Goal: Task Accomplishment & Management: Use online tool/utility

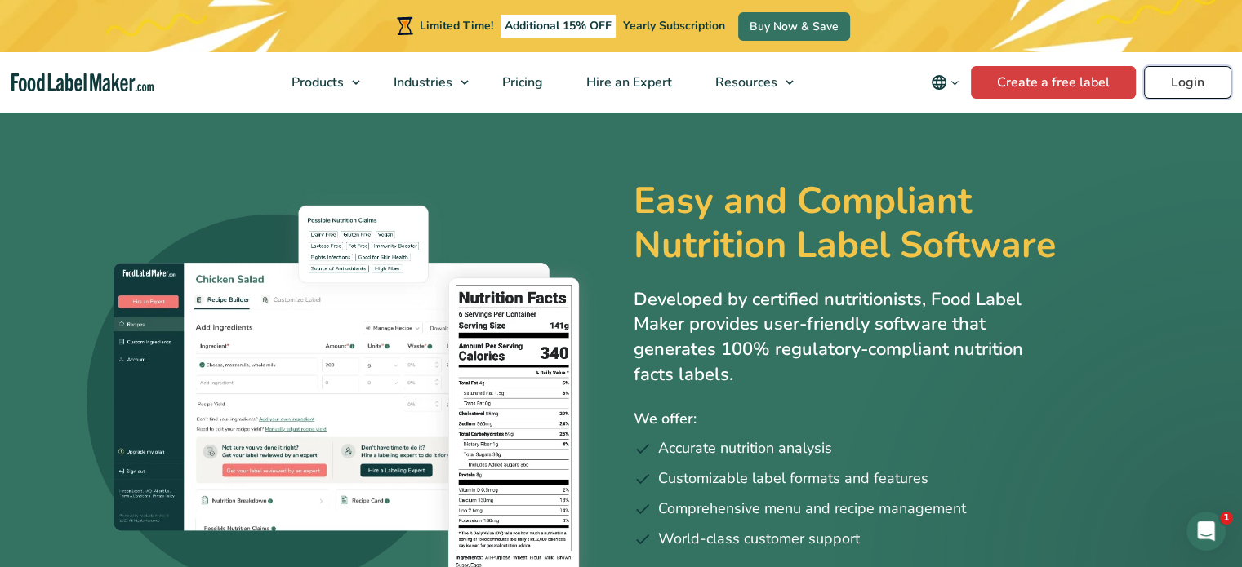
click at [1203, 74] on link "Login" at bounding box center [1187, 82] width 87 height 33
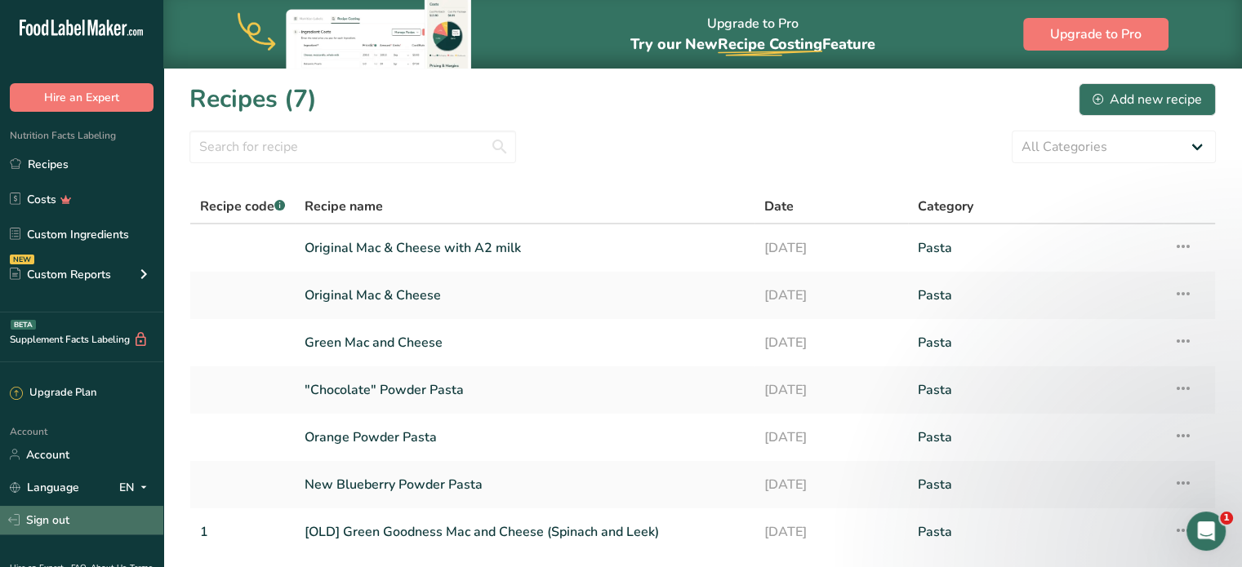
click at [75, 514] on link "Sign out" at bounding box center [81, 520] width 163 height 29
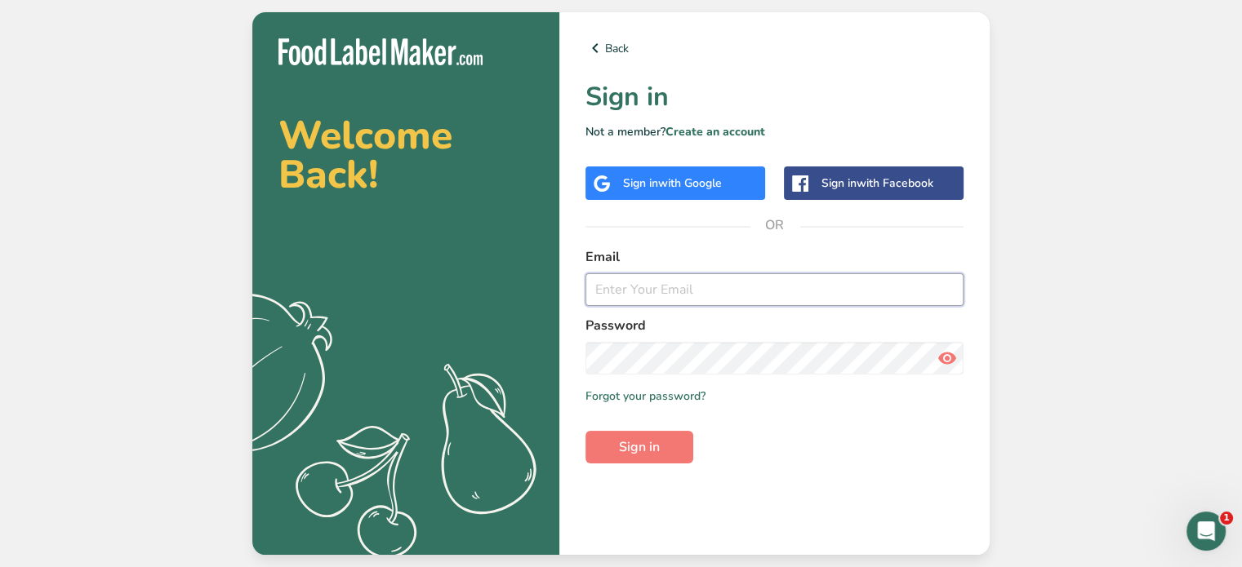
click at [722, 296] on input "email" at bounding box center [774, 290] width 378 height 33
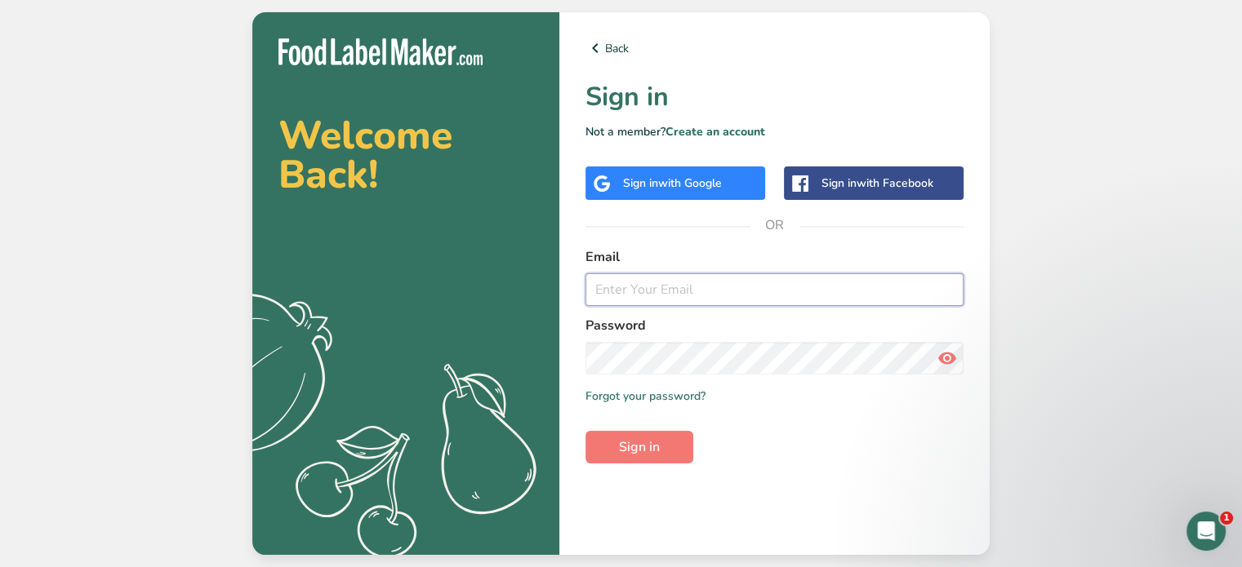
type input "[PERSON_NAME][EMAIL_ADDRESS][DOMAIN_NAME]"
click at [634, 458] on button "Sign in" at bounding box center [639, 447] width 108 height 33
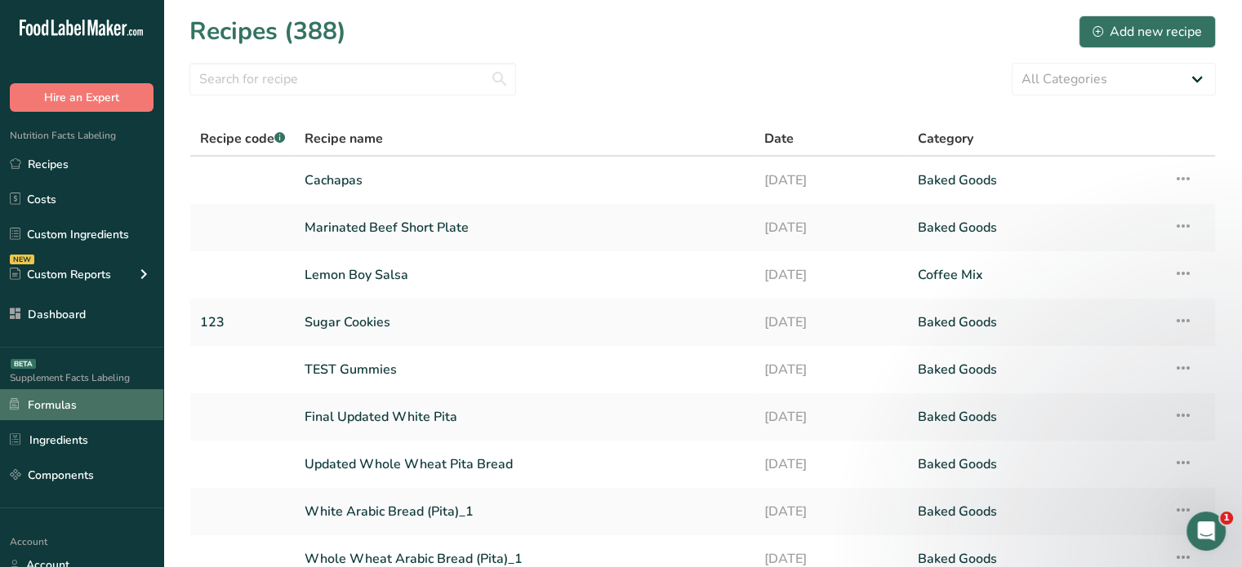
click at [89, 405] on link "Formulas" at bounding box center [81, 404] width 163 height 31
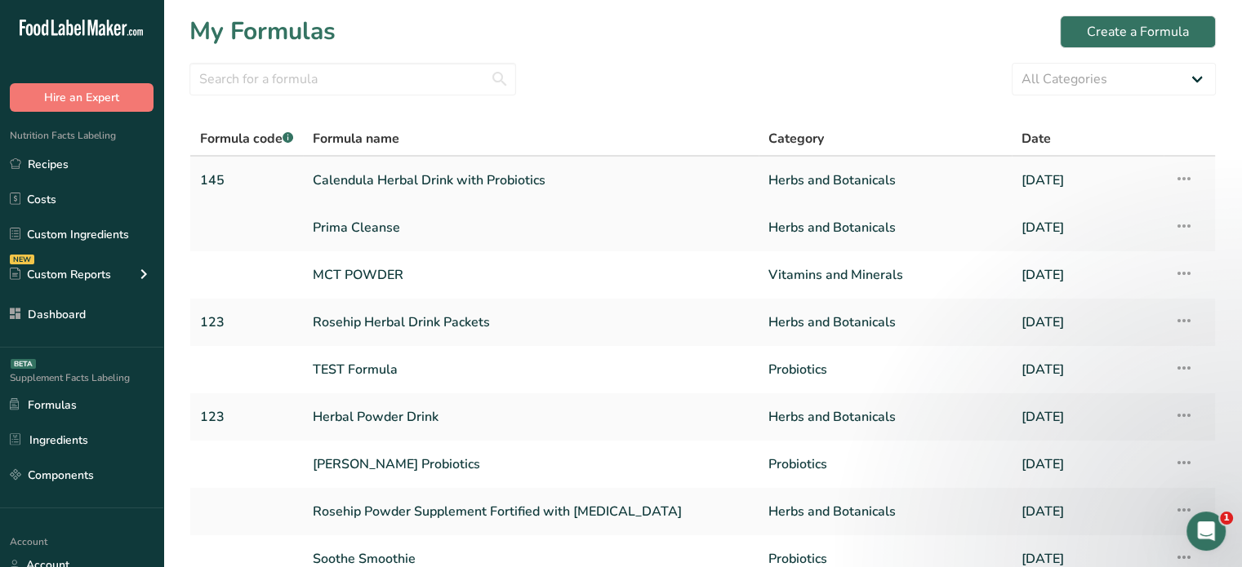
click at [376, 169] on link "Calendula Herbal Drink with Probiotics" at bounding box center [531, 180] width 436 height 34
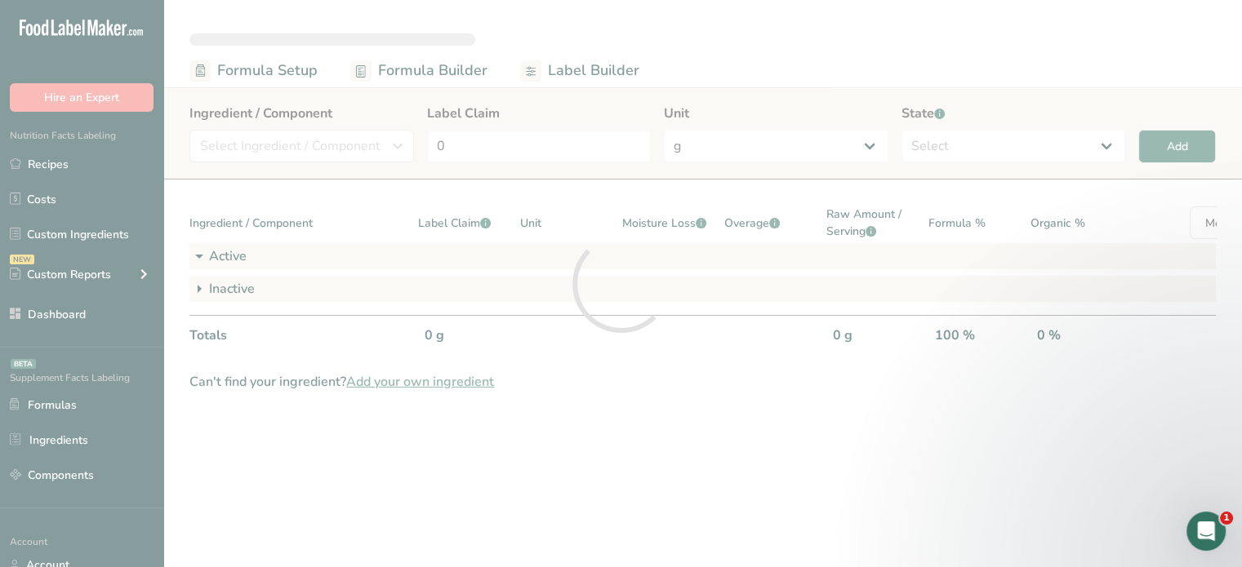
select select "6"
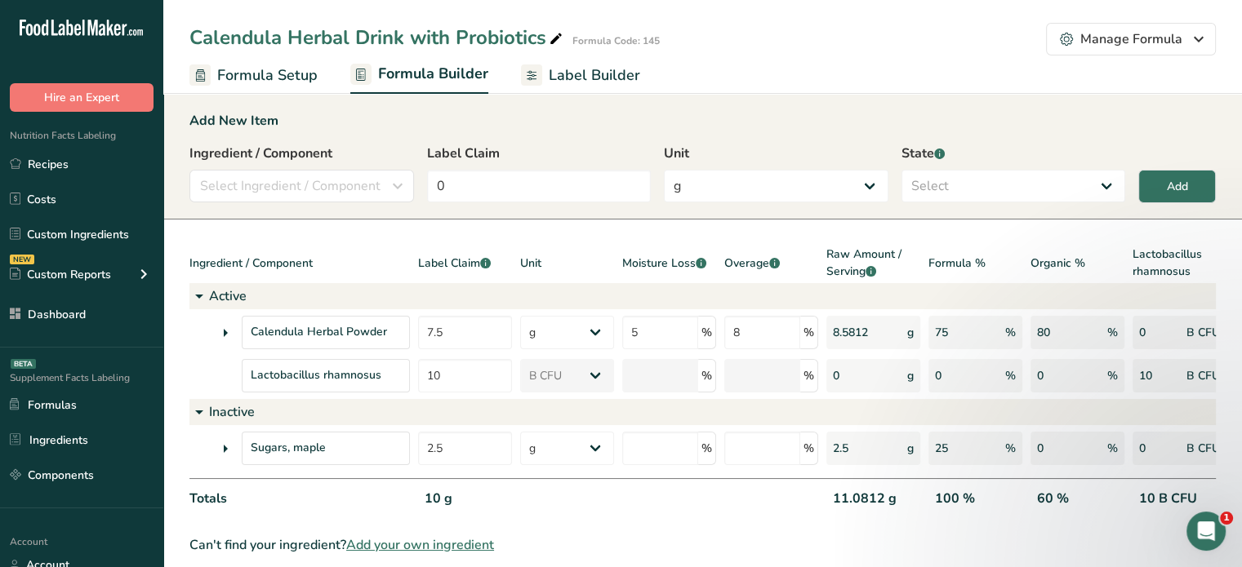
click at [585, 73] on span "Label Builder" at bounding box center [594, 76] width 91 height 22
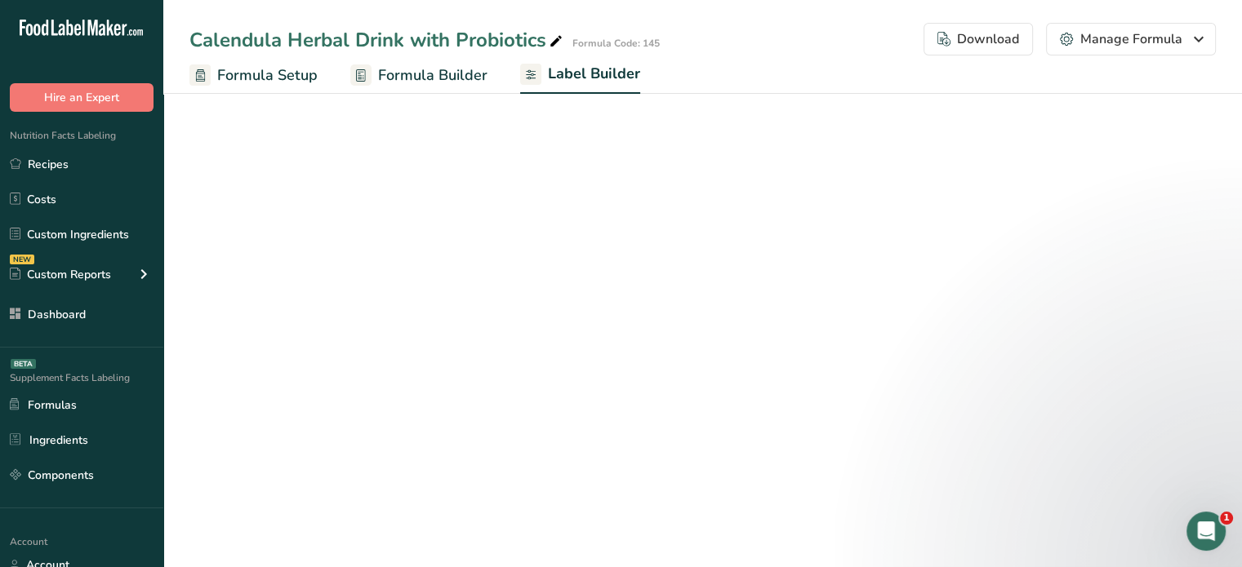
select select "Helvetica"
select select "bold"
select select "center"
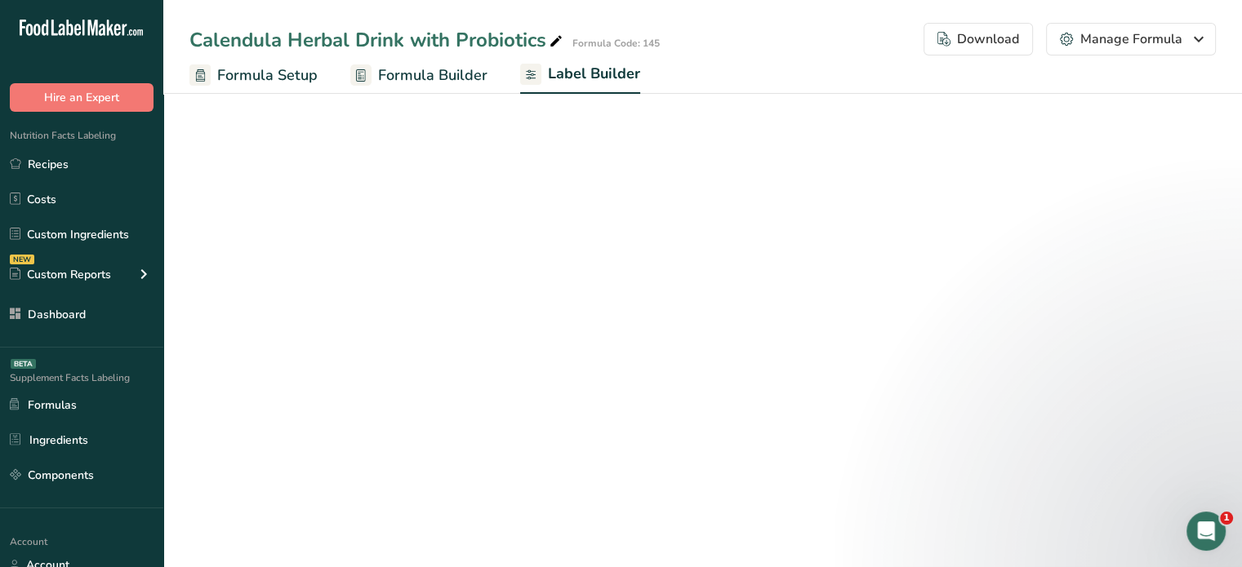
select select "%DV"
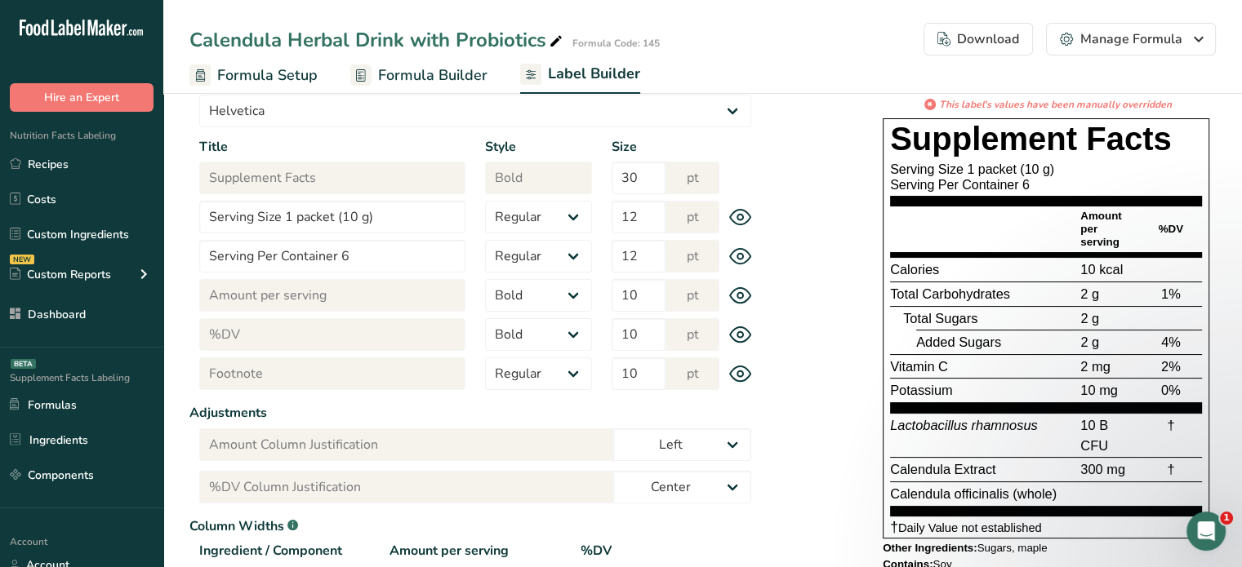
scroll to position [155, 0]
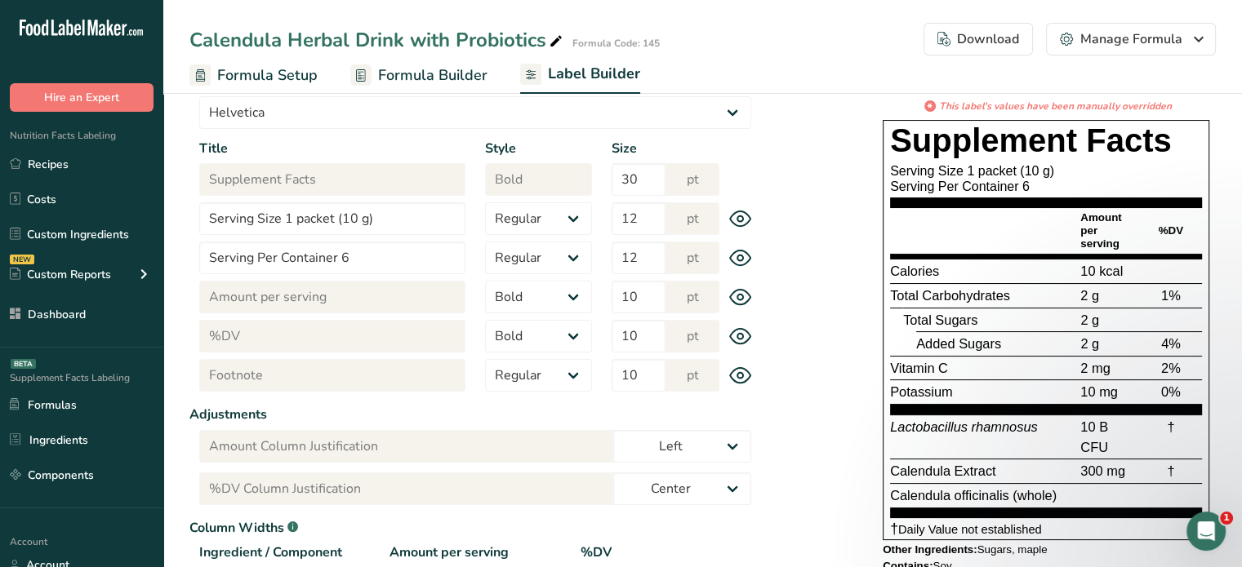
click at [999, 42] on div "Download" at bounding box center [978, 39] width 82 height 20
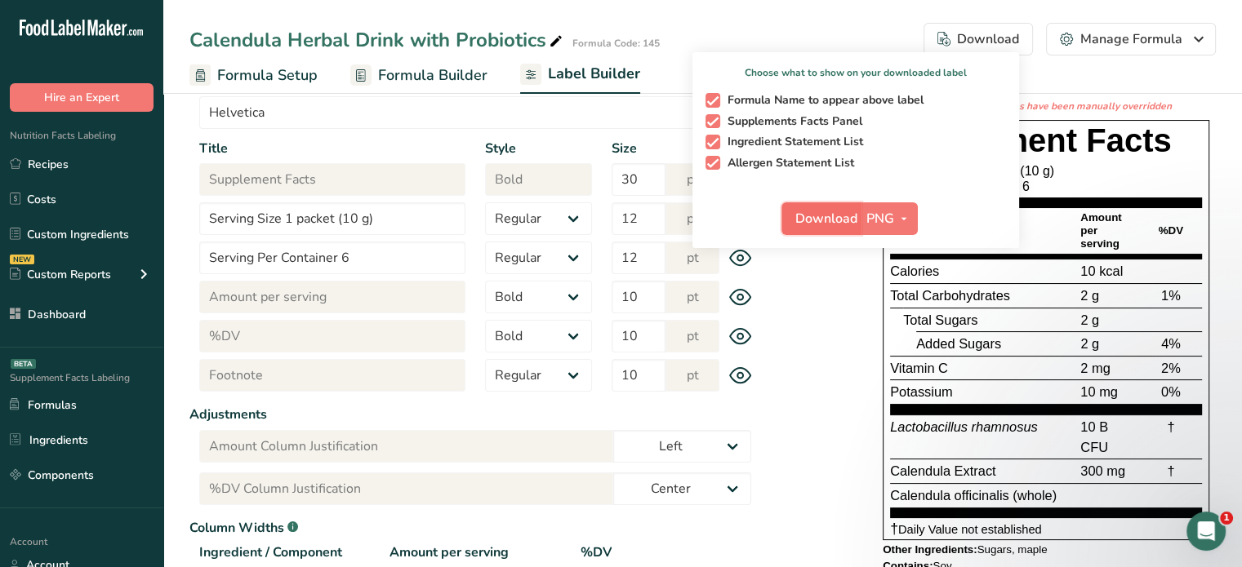
click at [836, 212] on span "Download" at bounding box center [826, 219] width 62 height 20
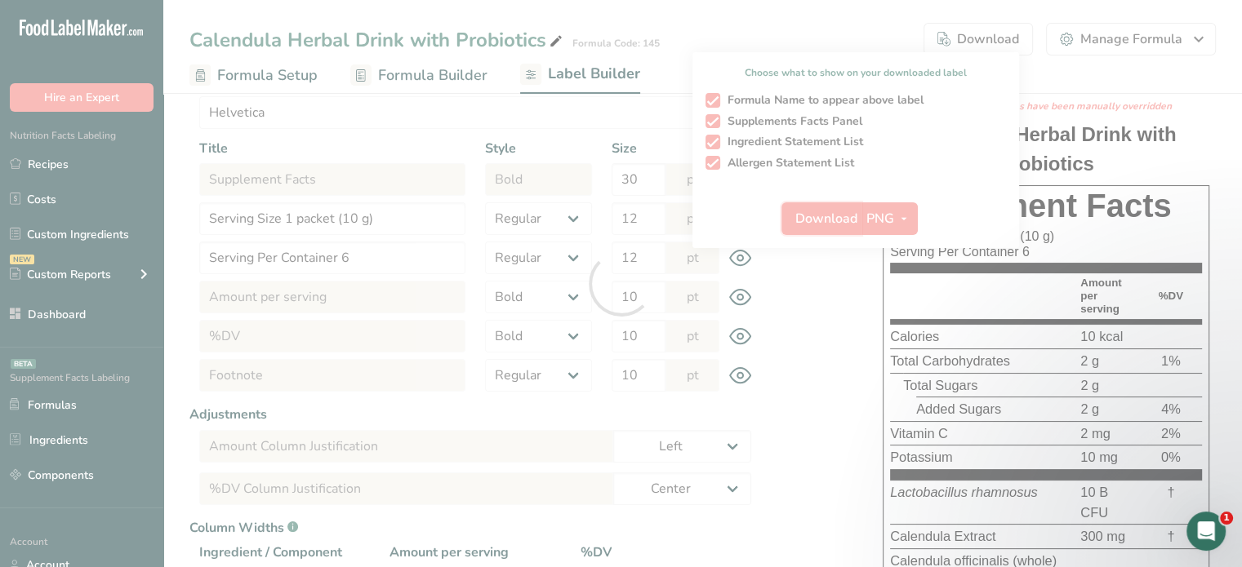
select select "Helvetica"
select select "bold"
select select "center"
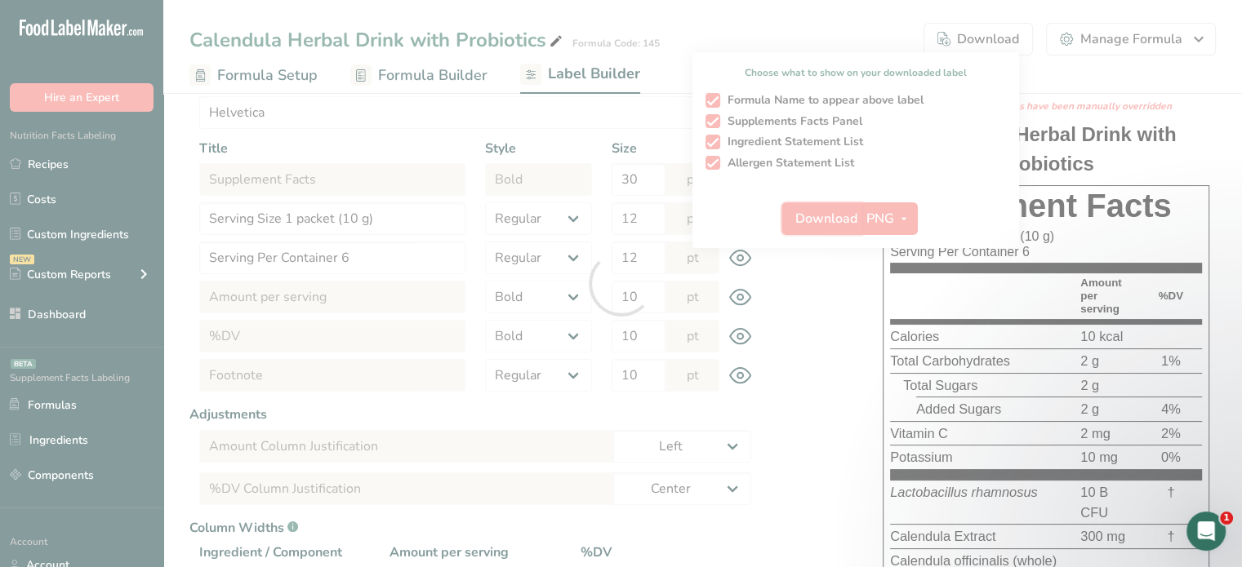
select select "%DV"
